Goal: Task Accomplishment & Management: Use online tool/utility

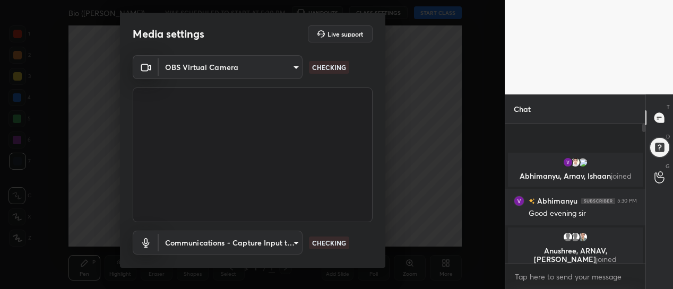
scroll to position [4, 4]
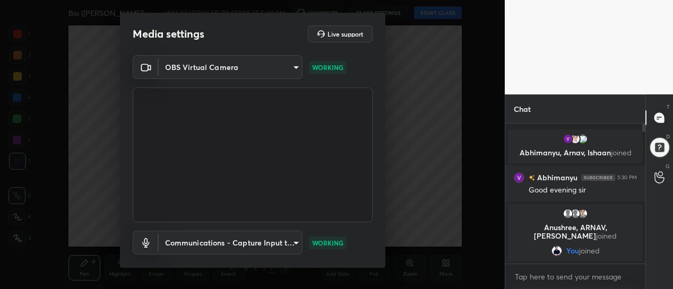
click at [293, 70] on body "1 2 3 4 5 6 7 C X Z C X Z E E Erase all H H Bio ([PERSON_NAME]) WAS SCHEDULED T…" at bounding box center [336, 144] width 673 height 289
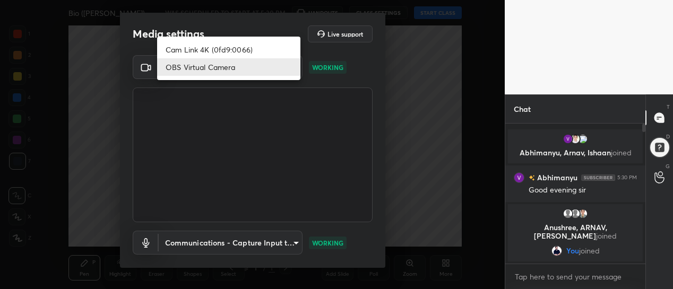
click at [241, 47] on li "Cam Link 4K (0fd9:0066)" at bounding box center [228, 50] width 143 height 18
type input "d433ed813fb4edee8c11d5c728848fb9fc852375dd73a9997fb19bdb6919e816"
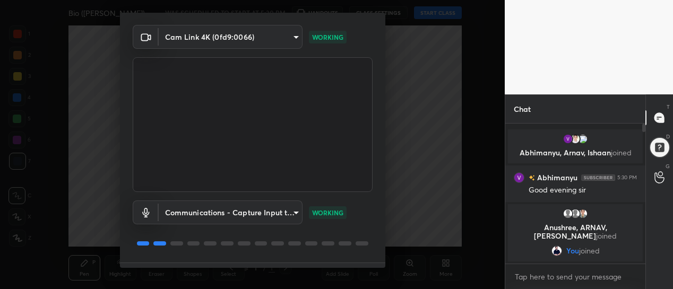
scroll to position [54, 0]
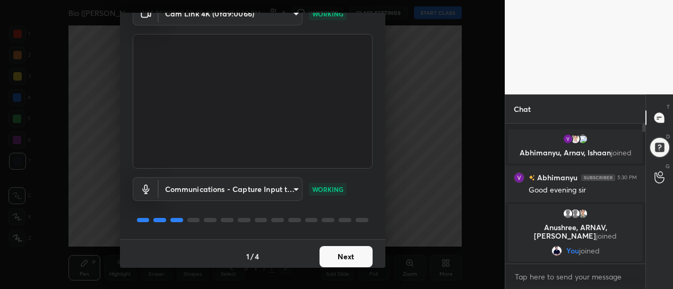
click at [342, 257] on button "Next" at bounding box center [346, 256] width 53 height 21
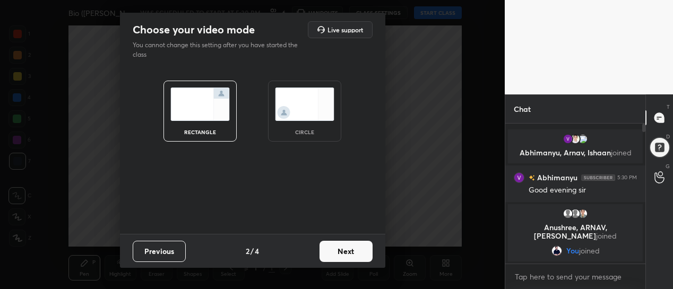
scroll to position [0, 0]
click at [345, 260] on button "Next" at bounding box center [346, 251] width 53 height 21
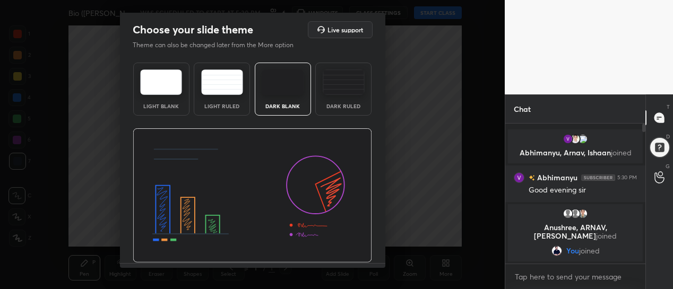
scroll to position [29, 0]
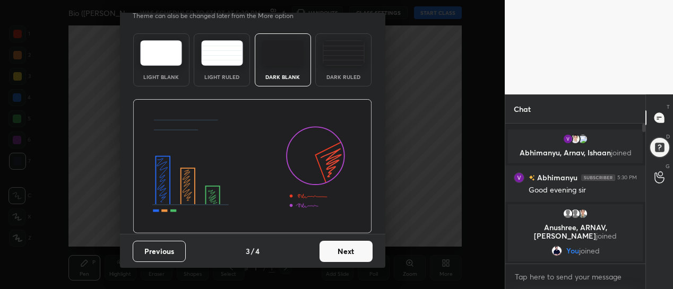
click at [343, 250] on button "Next" at bounding box center [346, 251] width 53 height 21
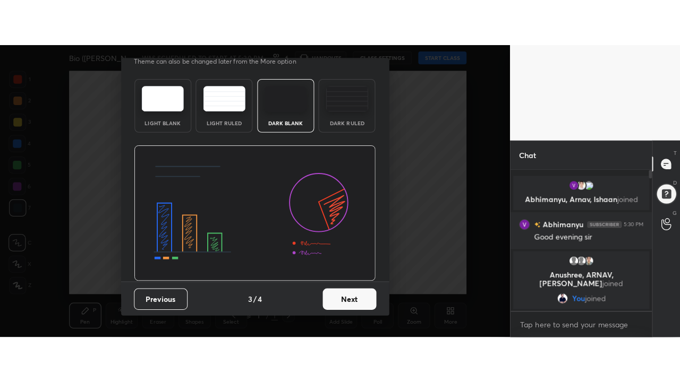
scroll to position [0, 0]
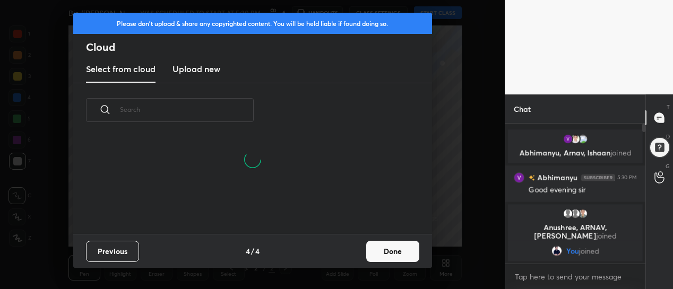
click at [389, 254] on button "Done" at bounding box center [392, 251] width 53 height 21
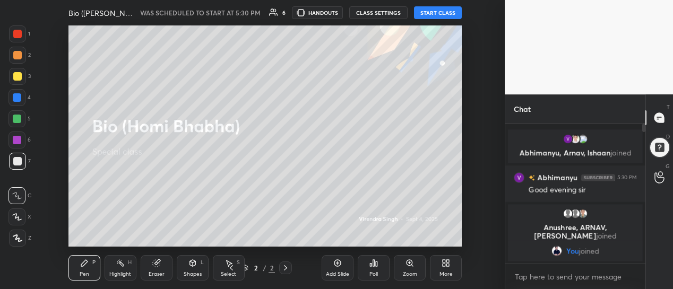
click at [437, 11] on button "START CLASS" at bounding box center [438, 12] width 48 height 13
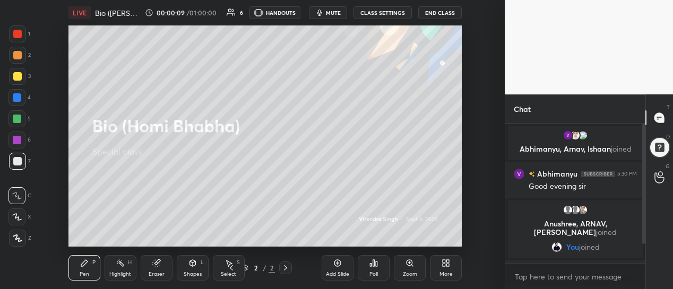
click at [448, 269] on div "More" at bounding box center [446, 267] width 32 height 25
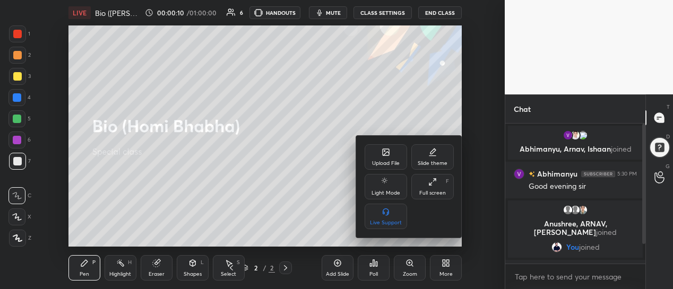
click at [428, 187] on div "Full screen F" at bounding box center [432, 186] width 42 height 25
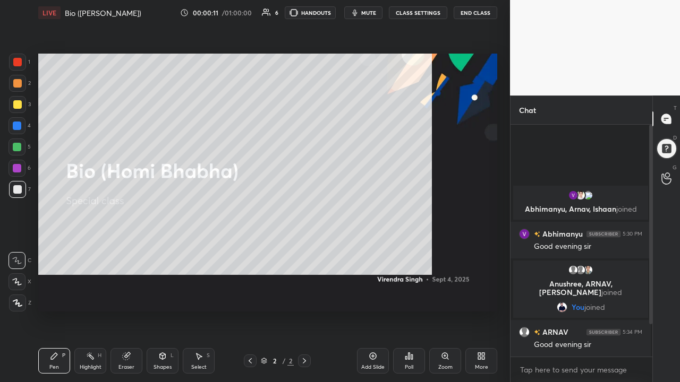
type textarea "x"
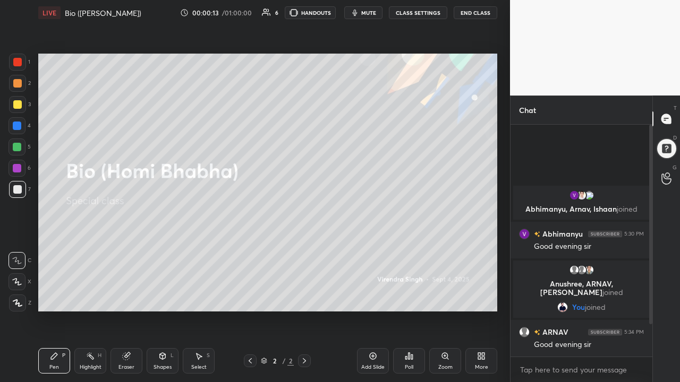
click at [482, 289] on icon at bounding box center [483, 358] width 3 height 3
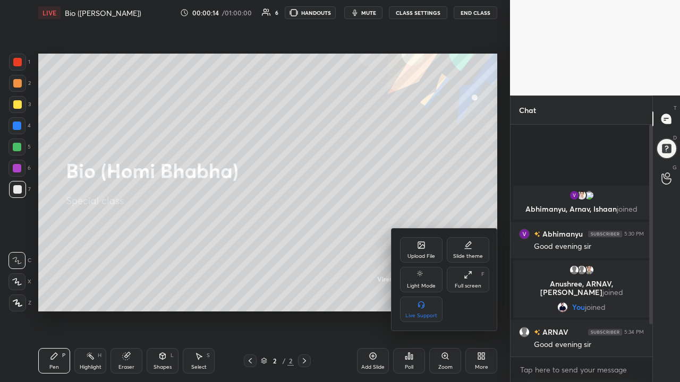
click at [462, 252] on div "Slide theme" at bounding box center [468, 249] width 42 height 25
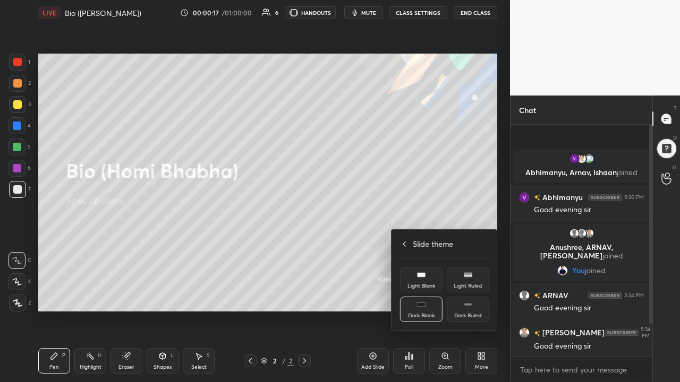
click at [473, 281] on div "Light Ruled" at bounding box center [468, 279] width 42 height 25
click at [481, 289] on div at bounding box center [340, 191] width 680 height 382
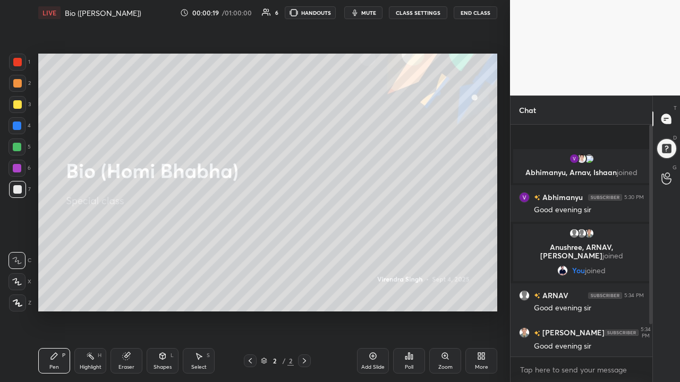
click at [375, 289] on icon at bounding box center [373, 356] width 7 height 7
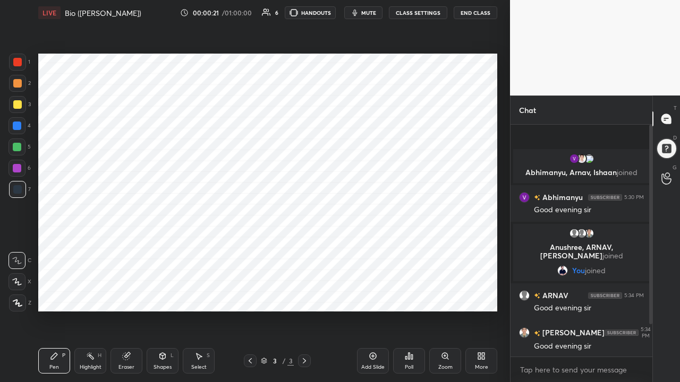
click at [475, 289] on div "More" at bounding box center [481, 360] width 32 height 25
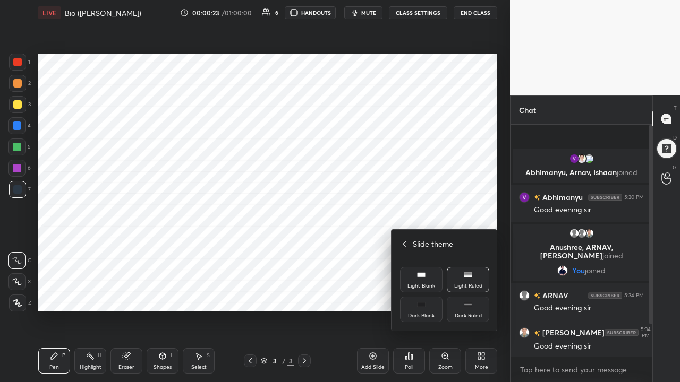
click at [425, 289] on div "Dark Blank" at bounding box center [421, 309] width 42 height 25
click at [468, 289] on div "Dark Ruled" at bounding box center [468, 309] width 42 height 25
click at [465, 289] on div at bounding box center [340, 191] width 680 height 382
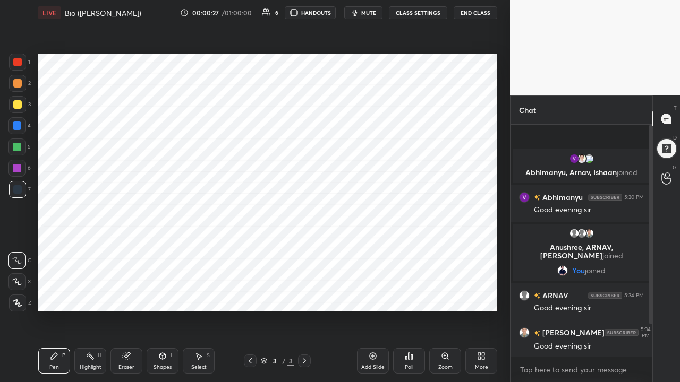
click at [374, 289] on icon at bounding box center [372, 356] width 3 height 3
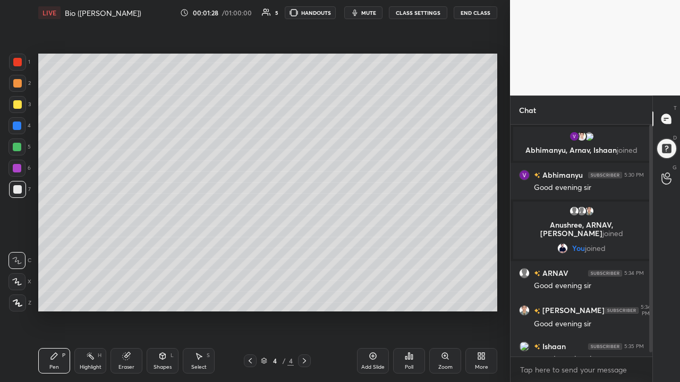
click at [20, 106] on div at bounding box center [17, 104] width 8 height 8
click at [20, 289] on icon at bounding box center [17, 303] width 8 height 6
click at [19, 151] on div at bounding box center [17, 147] width 8 height 8
click at [127, 289] on div "Eraser" at bounding box center [126, 367] width 16 height 5
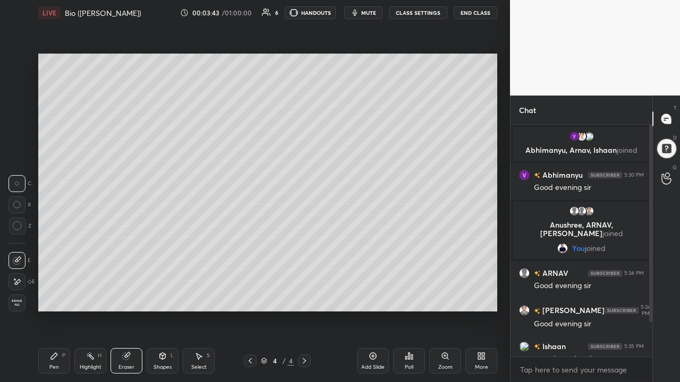
click at [58, 289] on div "Pen P" at bounding box center [54, 360] width 32 height 25
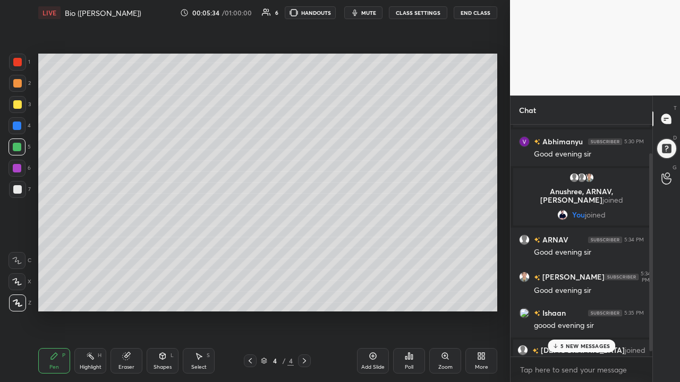
scroll to position [40, 0]
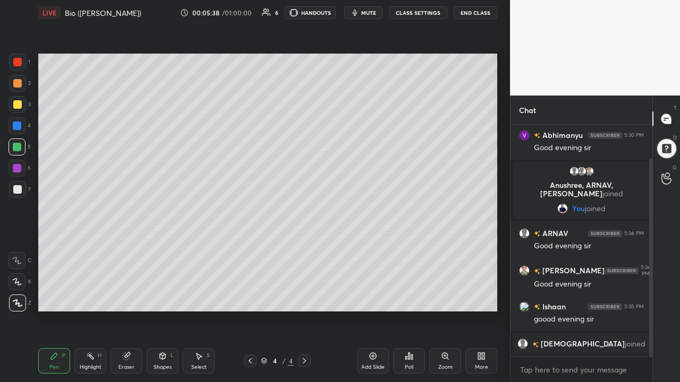
click at [15, 106] on div at bounding box center [17, 104] width 8 height 8
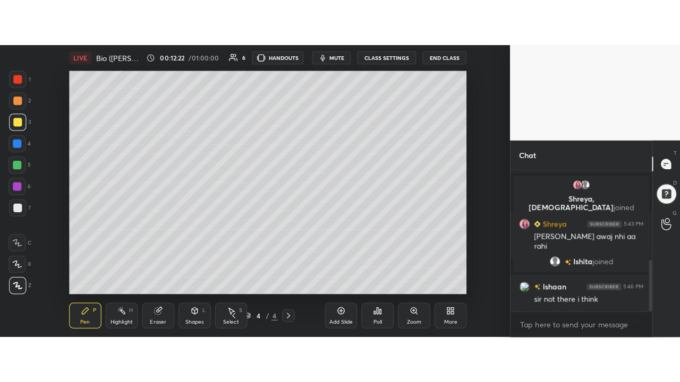
scroll to position [280, 0]
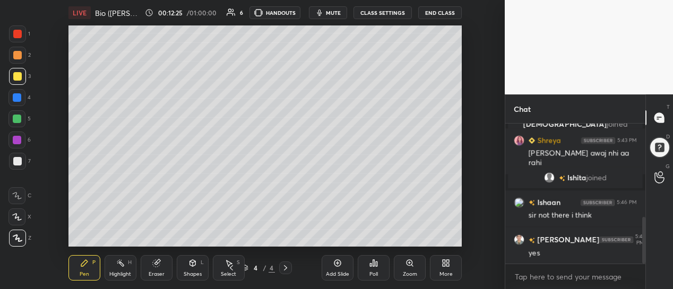
click at [342, 269] on div "Add Slide" at bounding box center [338, 267] width 32 height 25
click at [445, 276] on div "More" at bounding box center [446, 274] width 13 height 5
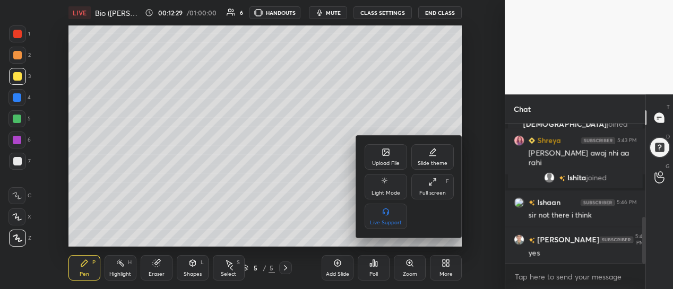
click at [426, 188] on div "Full screen F" at bounding box center [432, 186] width 42 height 25
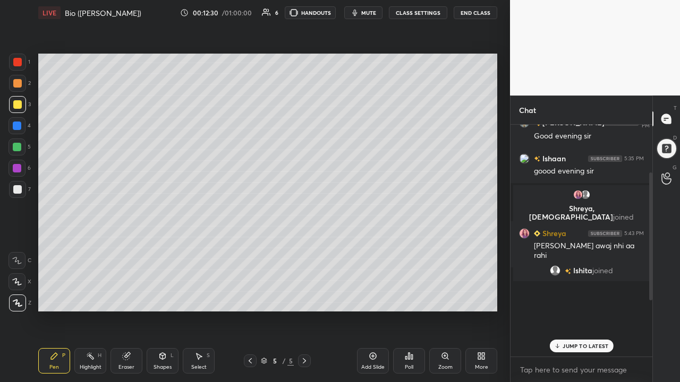
scroll to position [87, 0]
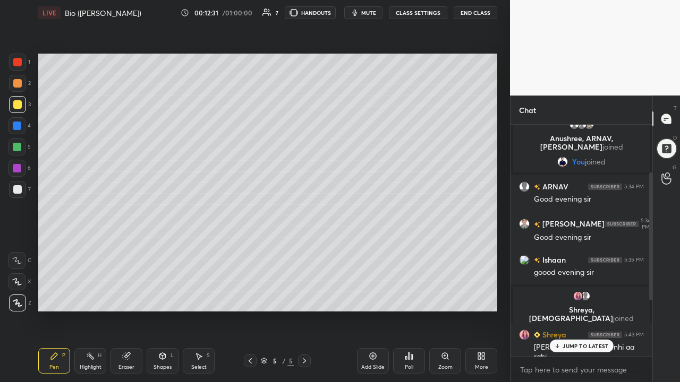
click at [19, 87] on div at bounding box center [17, 83] width 8 height 8
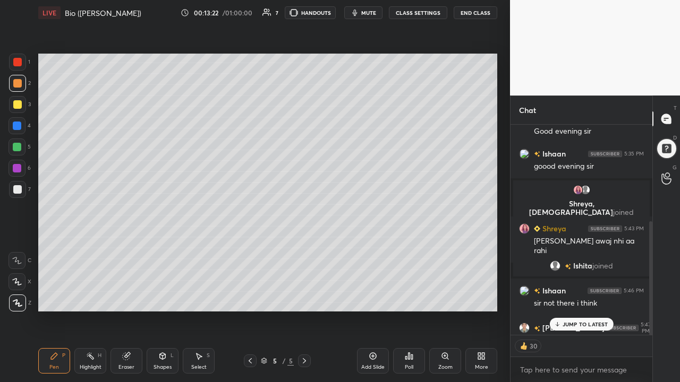
scroll to position [210, 0]
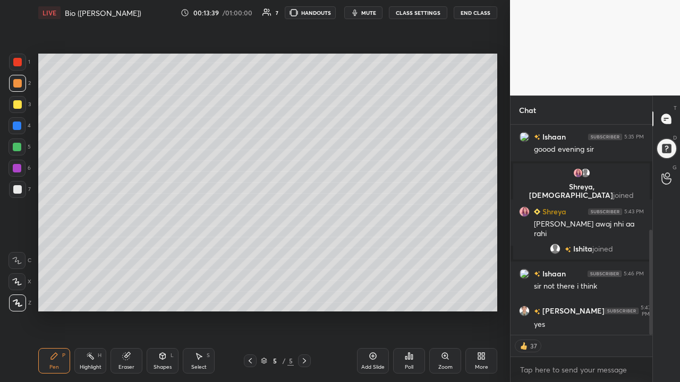
click at [22, 148] on div at bounding box center [16, 147] width 17 height 17
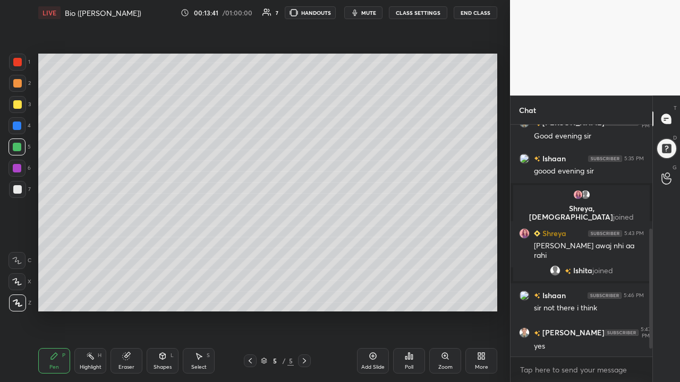
scroll to position [188, 0]
click at [17, 102] on div at bounding box center [17, 104] width 8 height 8
click at [18, 82] on div at bounding box center [17, 83] width 8 height 8
click at [24, 122] on div at bounding box center [16, 125] width 17 height 17
click at [131, 289] on div "Eraser" at bounding box center [126, 367] width 16 height 5
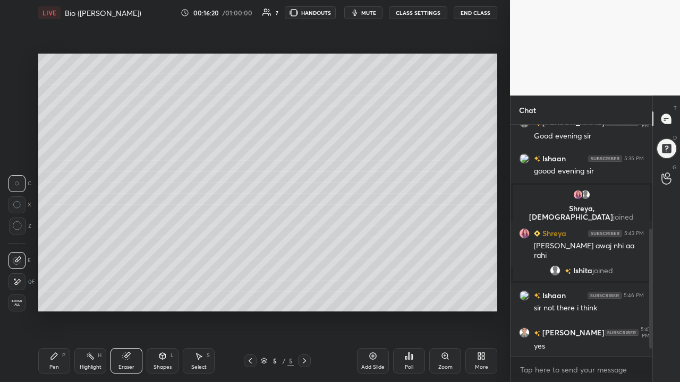
click at [61, 289] on div "Pen P" at bounding box center [54, 360] width 32 height 25
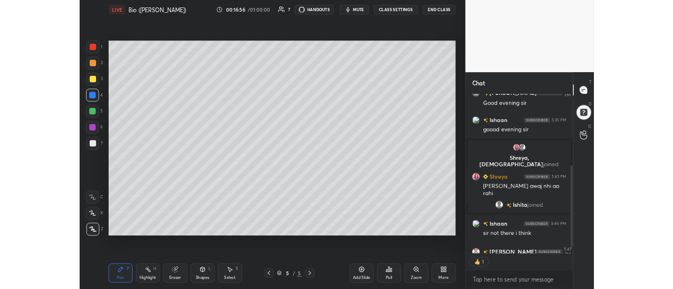
scroll to position [4, 4]
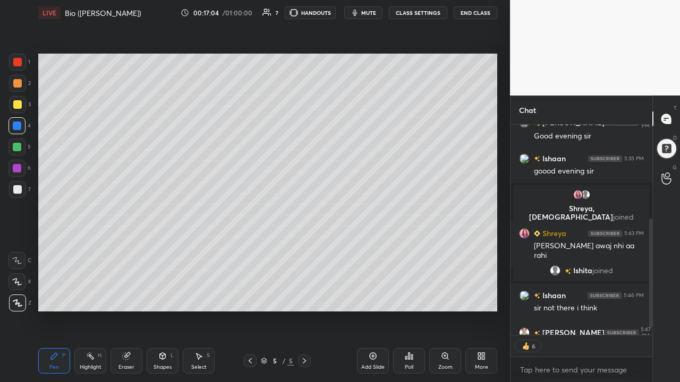
click at [476, 289] on div "More" at bounding box center [481, 360] width 32 height 25
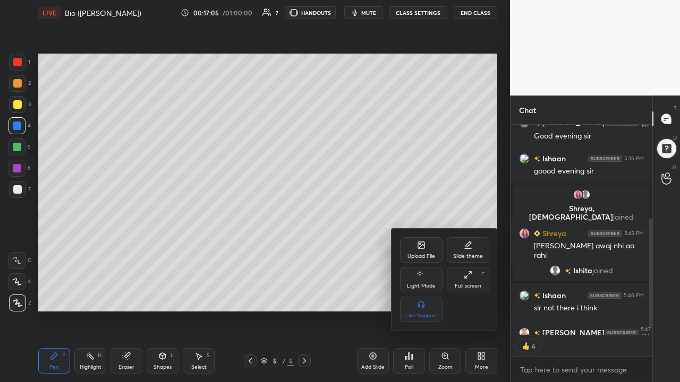
click at [463, 279] on div "Full screen F" at bounding box center [468, 279] width 42 height 25
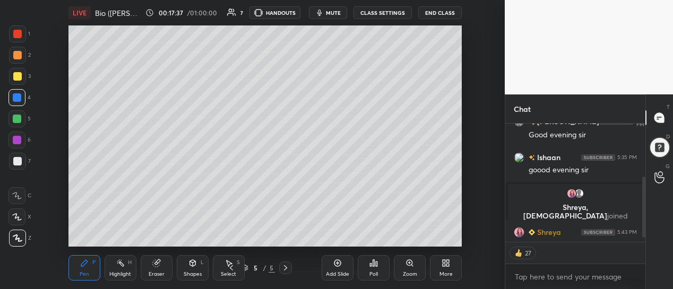
click at [341, 269] on div "Add Slide" at bounding box center [338, 267] width 32 height 25
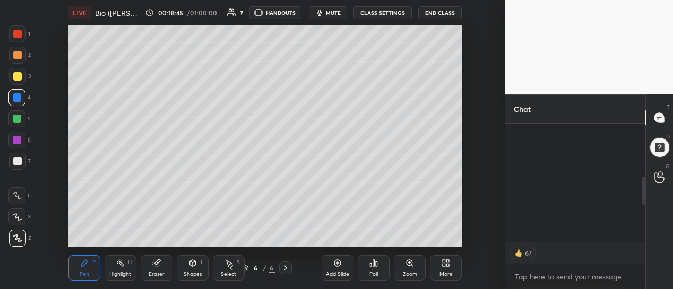
scroll to position [375, 0]
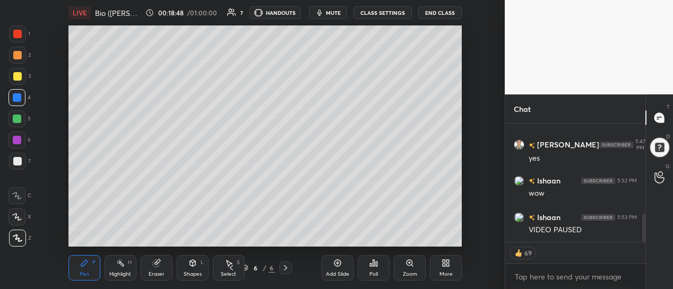
click at [449, 269] on div "More" at bounding box center [446, 267] width 32 height 25
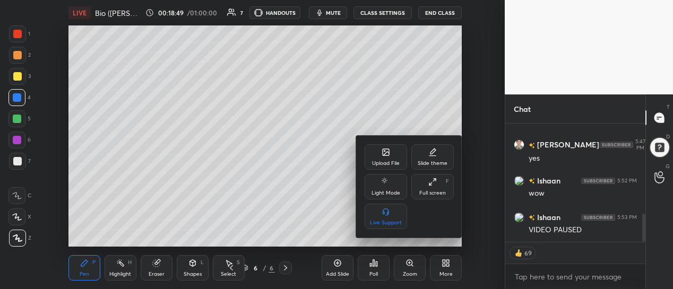
scroll to position [385, 0]
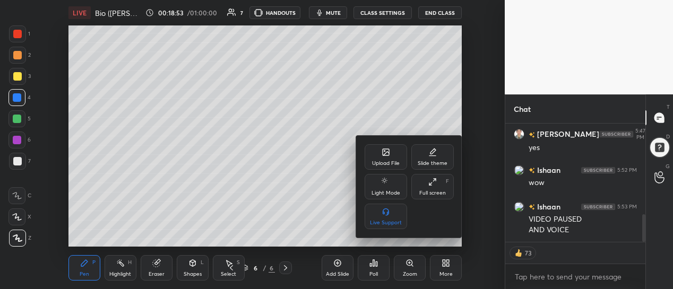
click at [394, 164] on div "Upload File" at bounding box center [386, 163] width 28 height 5
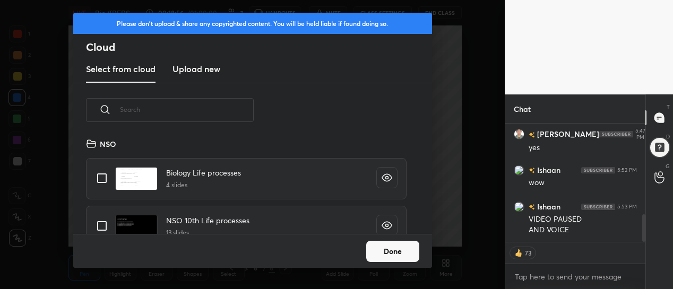
scroll to position [97, 341]
click at [204, 68] on h3 "Upload new" at bounding box center [197, 69] width 48 height 13
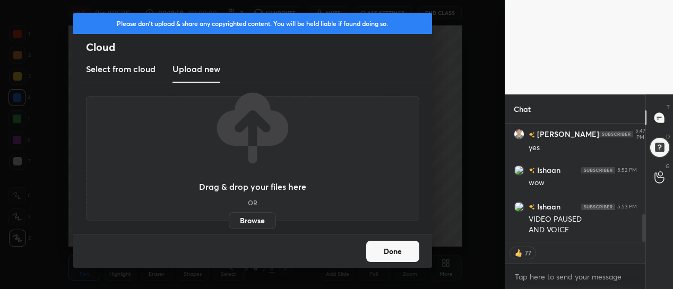
click at [253, 218] on label "Browse" at bounding box center [252, 220] width 47 height 17
click at [229, 218] on input "Browse" at bounding box center [229, 220] width 0 height 17
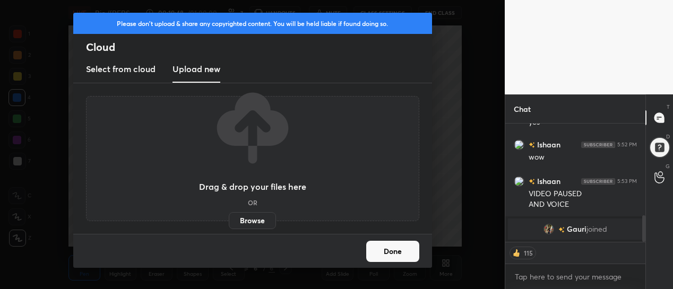
click at [442, 186] on div "Please don't upload & share any copyrighted content. You will be held liable if…" at bounding box center [252, 144] width 505 height 289
click at [467, 207] on div "Please don't upload & share any copyrighted content. You will be held liable if…" at bounding box center [252, 144] width 505 height 289
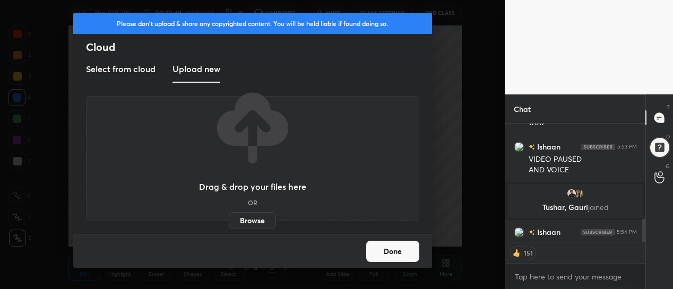
scroll to position [477, 0]
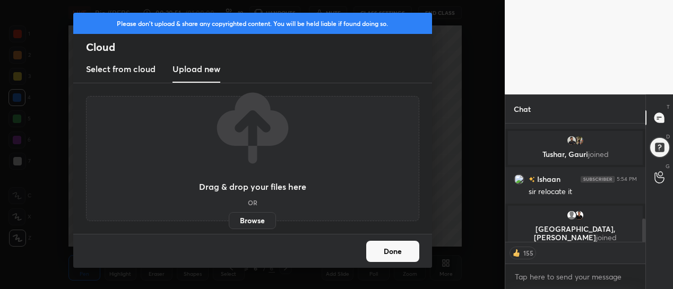
click at [462, 117] on div "Please don't upload & share any copyrighted content. You will be held liable if…" at bounding box center [252, 144] width 505 height 289
click at [264, 221] on label "Browse" at bounding box center [252, 220] width 47 height 17
click at [229, 221] on input "Browse" at bounding box center [229, 220] width 0 height 17
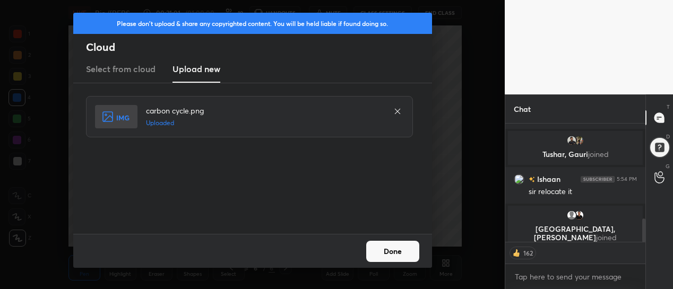
click at [390, 252] on button "Done" at bounding box center [392, 251] width 53 height 21
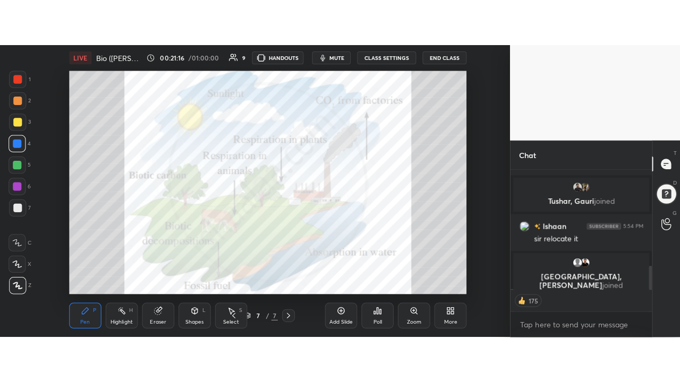
scroll to position [513, 0]
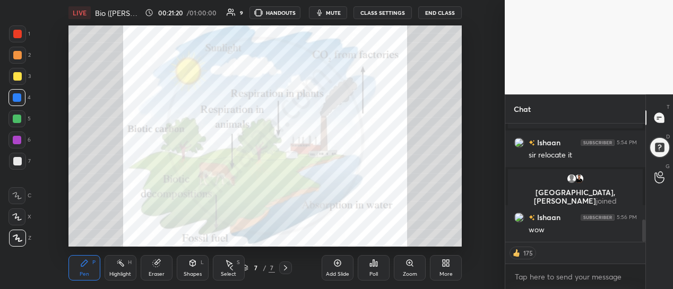
click at [411, 269] on div "Zoom" at bounding box center [410, 267] width 32 height 25
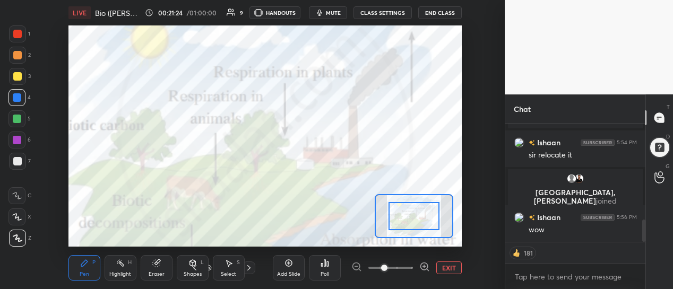
click at [441, 268] on button "EXIT" at bounding box center [448, 268] width 25 height 13
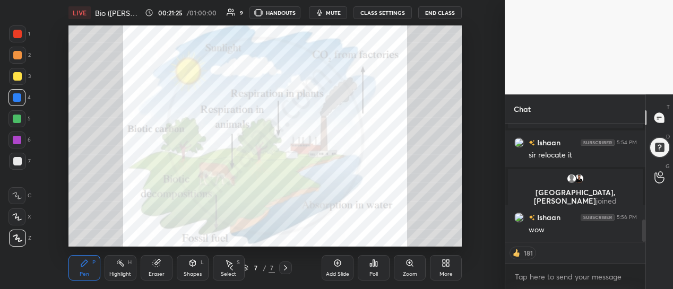
click at [447, 273] on div "More" at bounding box center [446, 274] width 13 height 5
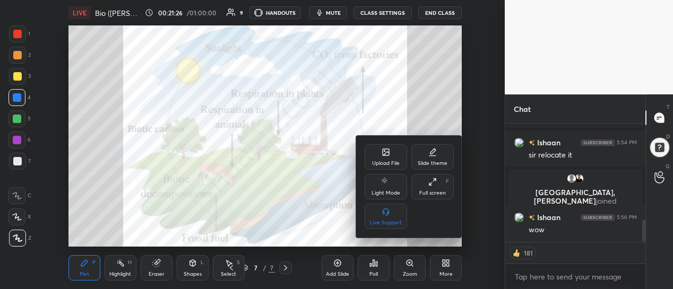
click at [433, 189] on div "Full screen F" at bounding box center [432, 186] width 42 height 25
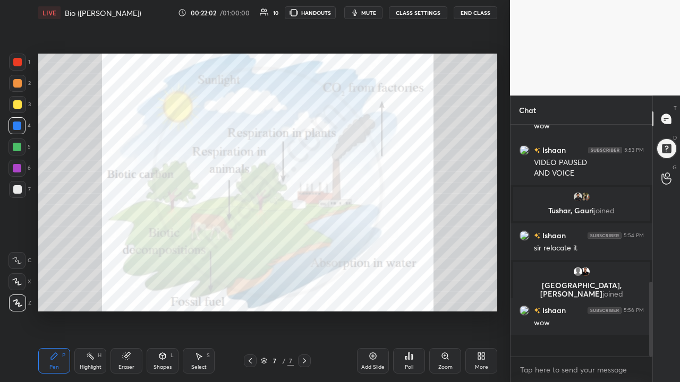
scroll to position [422, 0]
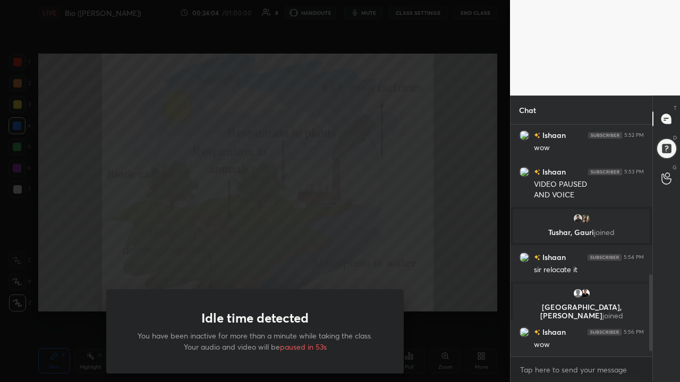
click at [75, 223] on div "Idle time detected You have been inactive for more than a minute while taking t…" at bounding box center [255, 191] width 510 height 382
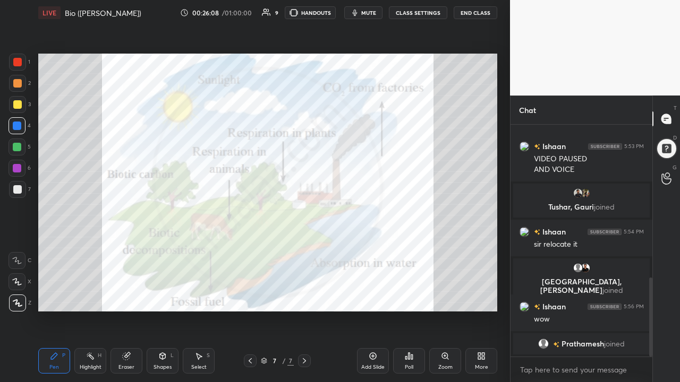
scroll to position [460, 0]
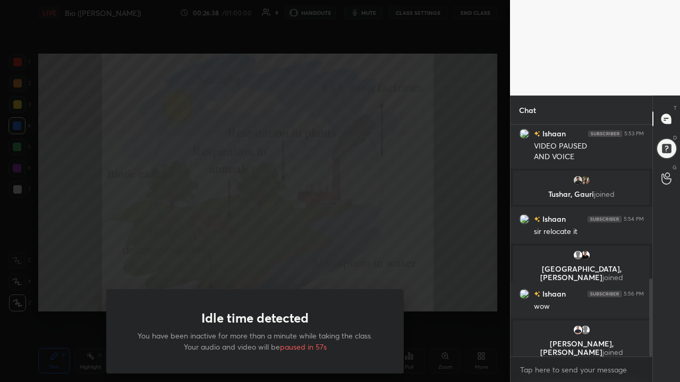
click at [67, 258] on div "Idle time detected You have been inactive for more than a minute while taking t…" at bounding box center [255, 191] width 510 height 382
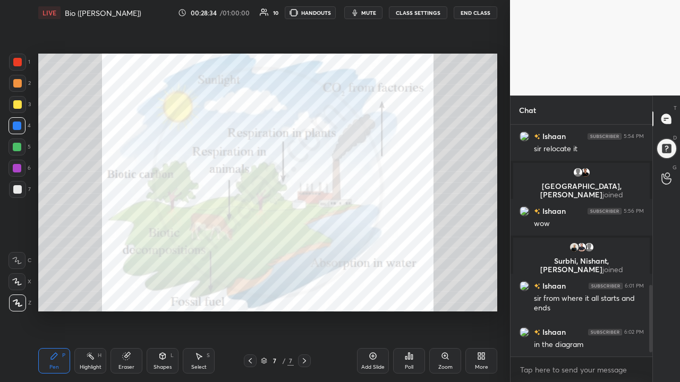
scroll to position [521, 0]
click at [371, 289] on div "Add Slide" at bounding box center [373, 360] width 32 height 25
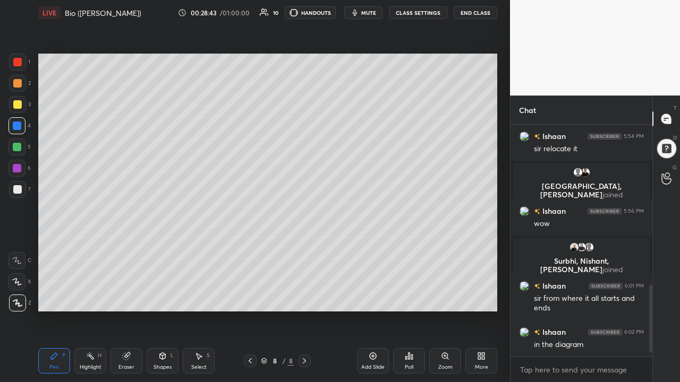
click at [18, 104] on div at bounding box center [17, 104] width 8 height 8
click at [19, 88] on div at bounding box center [17, 83] width 17 height 17
click at [22, 194] on div at bounding box center [17, 189] width 17 height 17
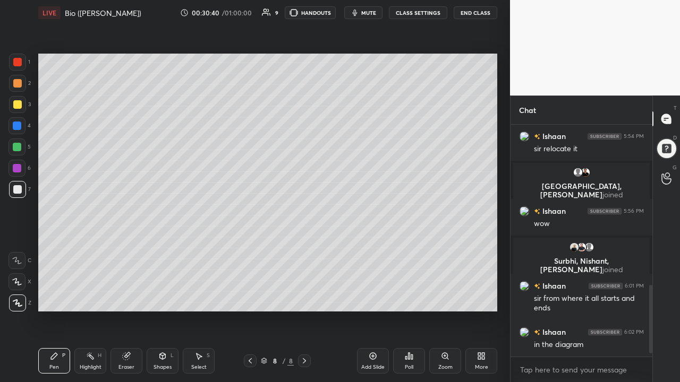
click at [19, 108] on div at bounding box center [17, 104] width 8 height 8
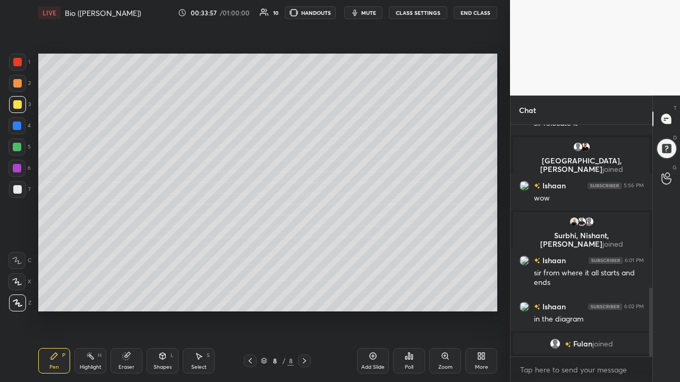
click at [373, 289] on div "Add Slide" at bounding box center [373, 360] width 32 height 25
click at [18, 88] on div at bounding box center [17, 83] width 17 height 17
click at [250, 289] on icon at bounding box center [250, 361] width 8 height 8
click at [304, 289] on icon at bounding box center [304, 360] width 3 height 5
click at [20, 110] on div at bounding box center [17, 104] width 17 height 17
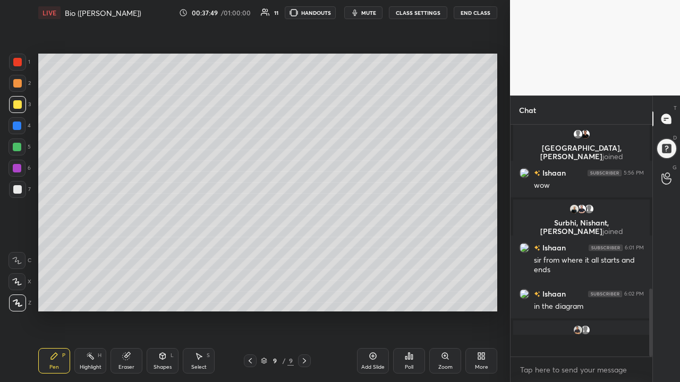
scroll to position [559, 0]
click at [369, 289] on icon at bounding box center [372, 356] width 8 height 8
click at [19, 85] on div at bounding box center [17, 83] width 8 height 8
click at [128, 289] on div "Eraser" at bounding box center [126, 360] width 32 height 25
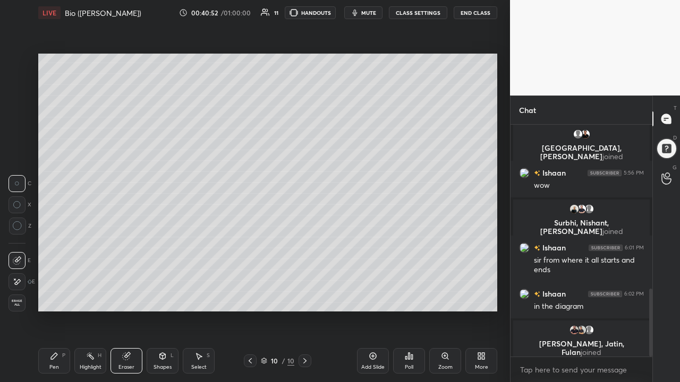
click at [62, 289] on div "Pen P" at bounding box center [54, 360] width 32 height 25
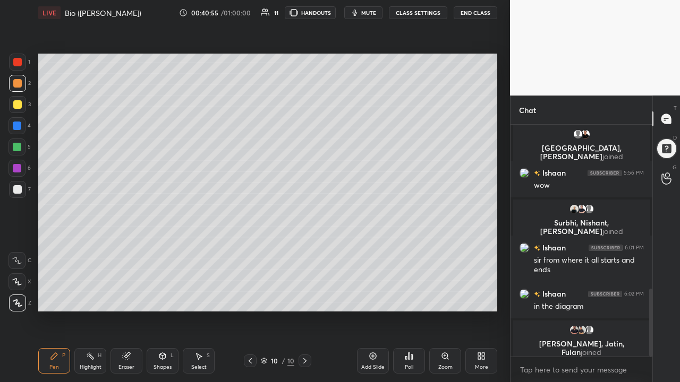
click at [127, 289] on div "Eraser" at bounding box center [126, 367] width 16 height 5
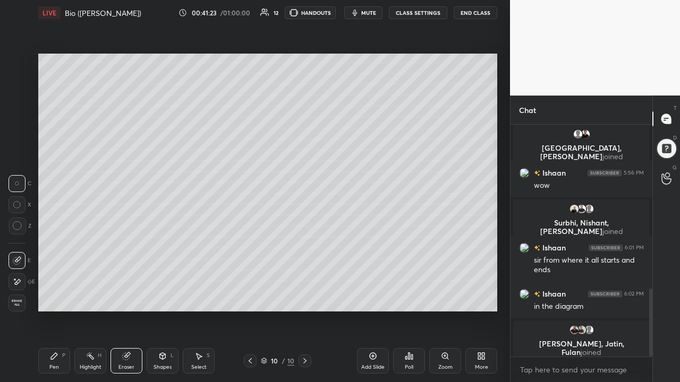
click at [58, 289] on div "Pen" at bounding box center [54, 367] width 10 height 5
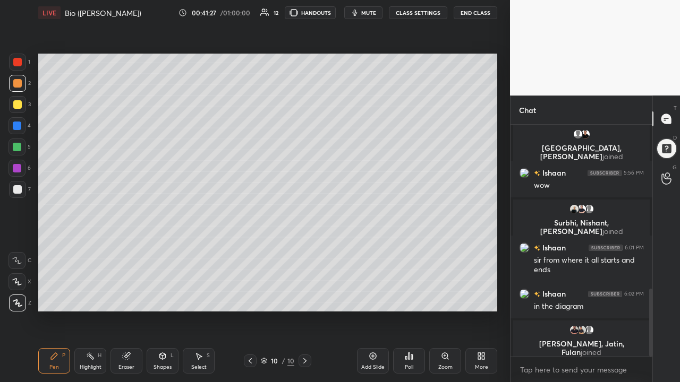
click at [120, 289] on div "Eraser" at bounding box center [126, 367] width 16 height 5
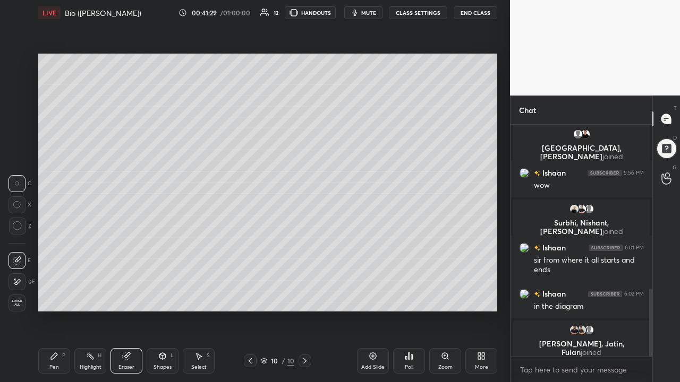
click at [57, 289] on div "Pen" at bounding box center [54, 367] width 10 height 5
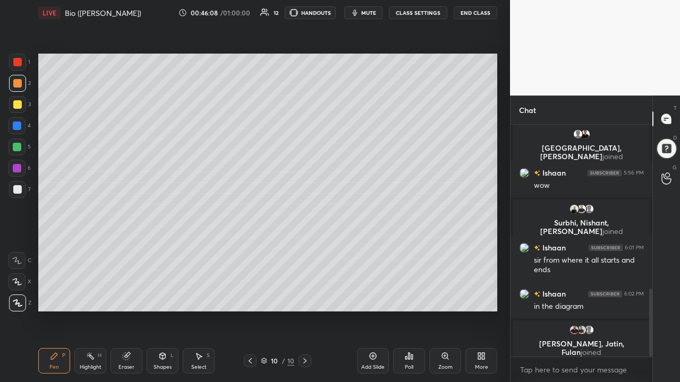
click at [20, 168] on div at bounding box center [17, 168] width 8 height 8
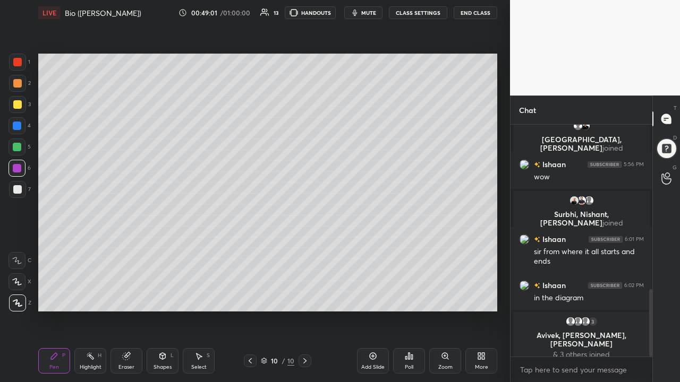
click at [379, 289] on div "Add Slide" at bounding box center [373, 360] width 32 height 25
click at [18, 108] on div at bounding box center [17, 104] width 8 height 8
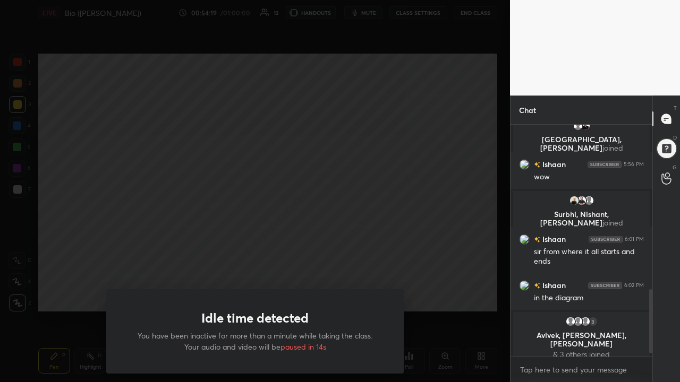
click at [116, 234] on div "Idle time detected You have been inactive for more than a minute while taking t…" at bounding box center [255, 191] width 510 height 382
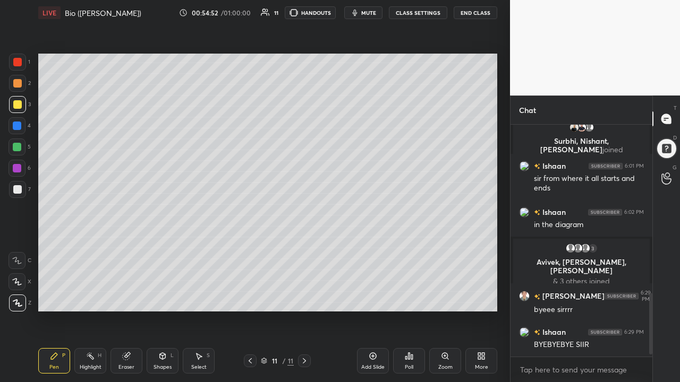
scroll to position [649, 0]
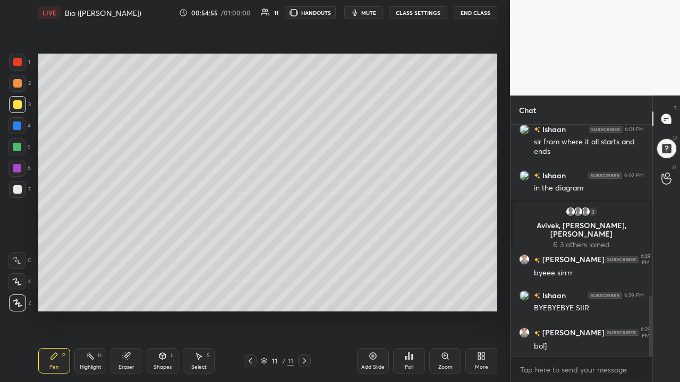
click at [476, 14] on button "End Class" at bounding box center [475, 12] width 44 height 13
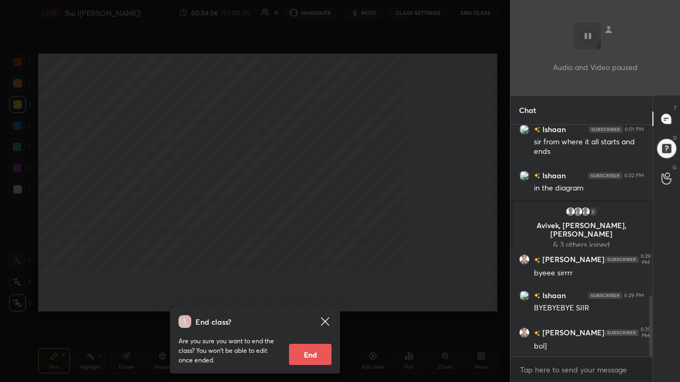
click at [313, 289] on button "End" at bounding box center [310, 354] width 42 height 21
type textarea "x"
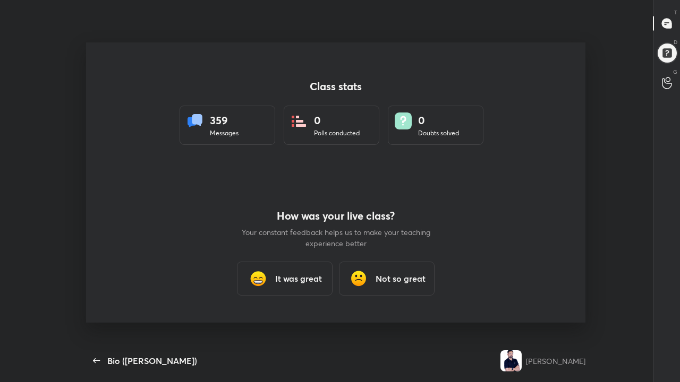
scroll to position [0, 0]
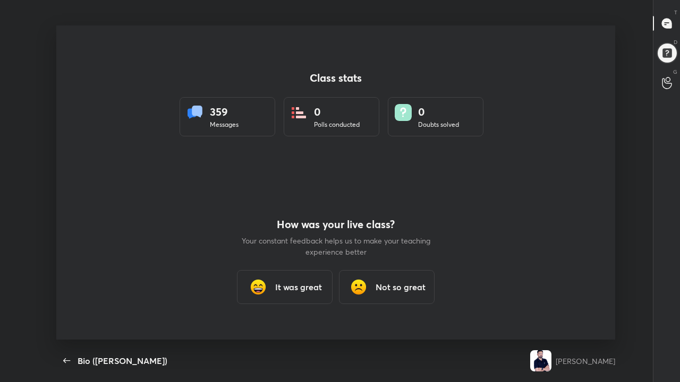
click at [298, 286] on h3 "It was great" at bounding box center [298, 287] width 47 height 13
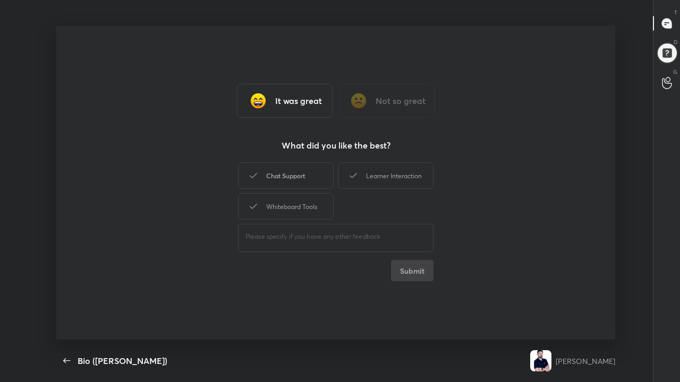
click at [284, 178] on div "Chat Support" at bounding box center [286, 175] width 96 height 27
click at [366, 175] on div "Learner Interaction" at bounding box center [386, 175] width 96 height 27
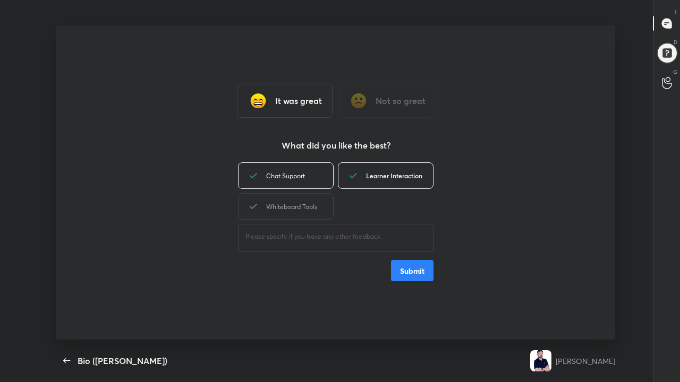
click at [299, 203] on div "Whiteboard Tools" at bounding box center [286, 206] width 96 height 27
click at [413, 261] on button "Submit" at bounding box center [412, 270] width 42 height 21
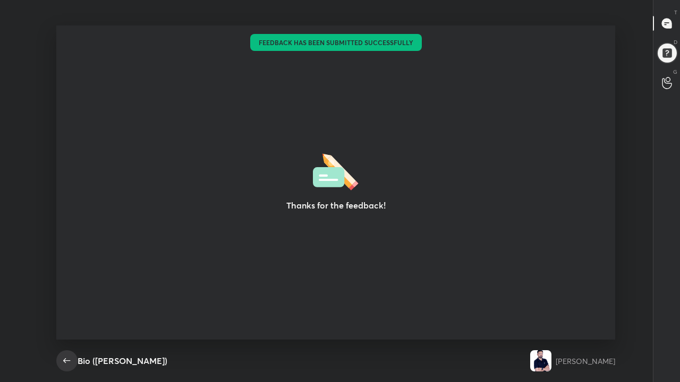
click at [59, 289] on span "button" at bounding box center [66, 361] width 17 height 13
